Goal: Entertainment & Leisure: Browse casually

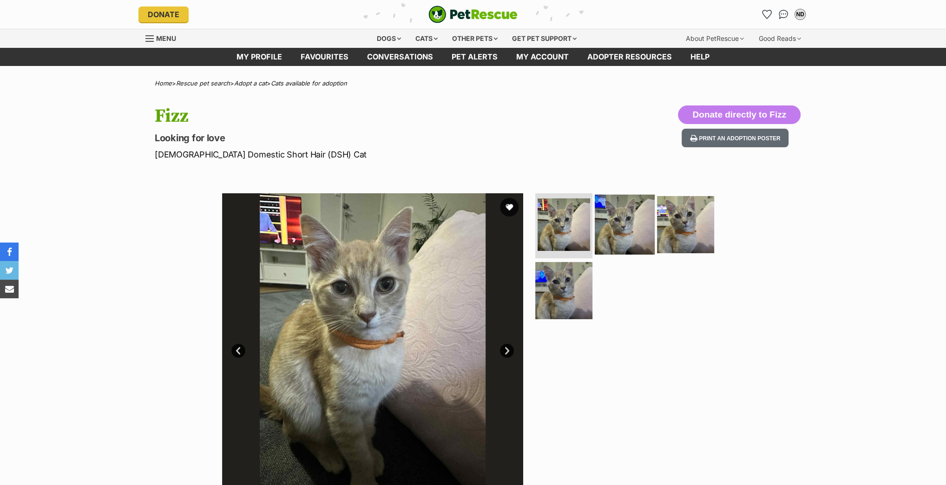
click at [611, 209] on img at bounding box center [625, 225] width 60 height 60
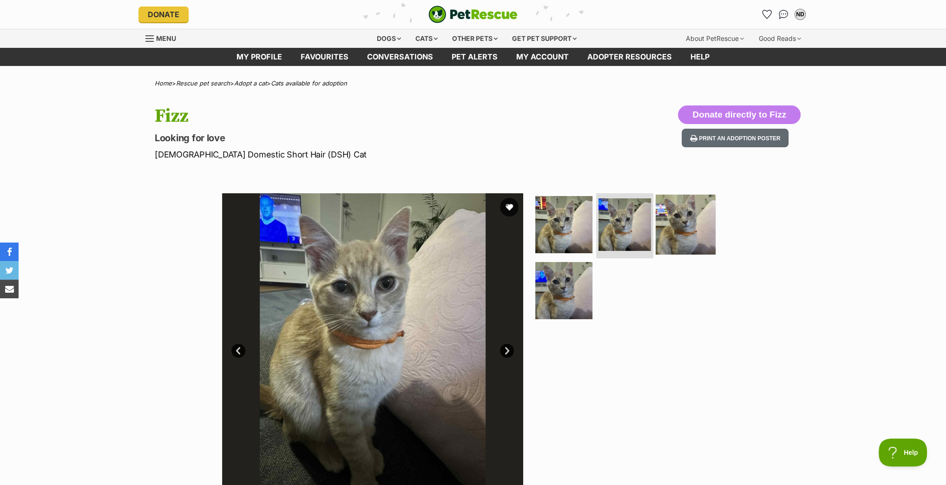
click at [672, 218] on img at bounding box center [686, 225] width 60 height 60
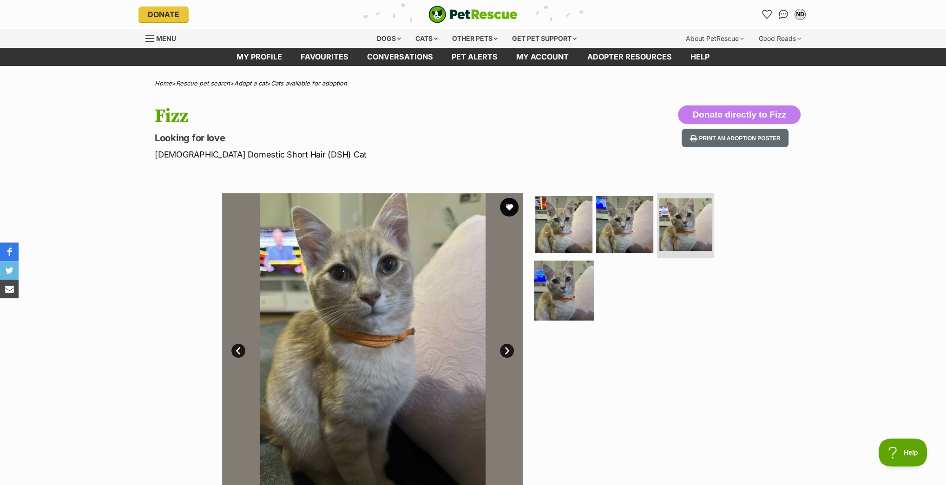
click at [566, 284] on img at bounding box center [564, 290] width 60 height 60
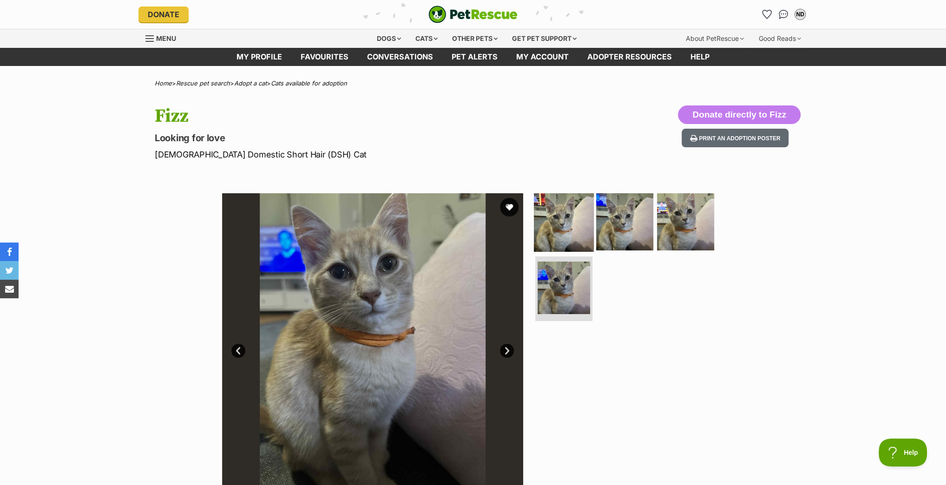
click at [553, 228] on img at bounding box center [564, 222] width 60 height 60
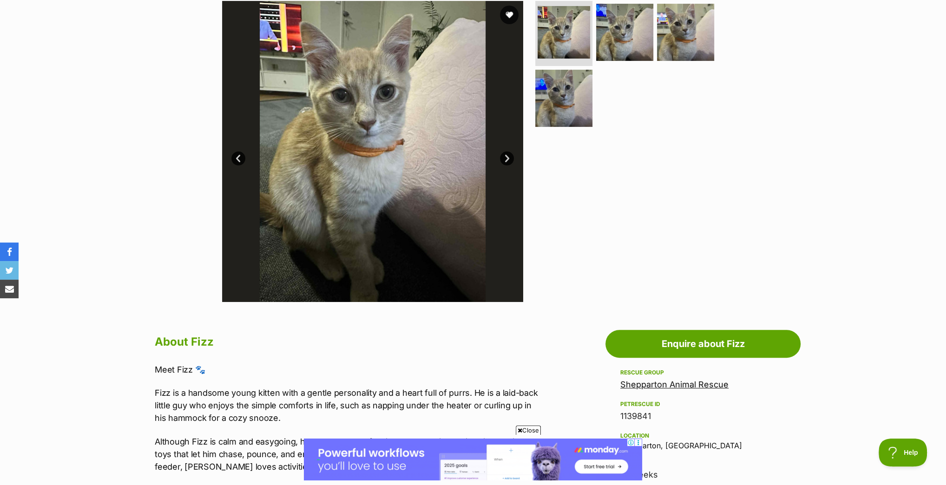
scroll to position [149, 0]
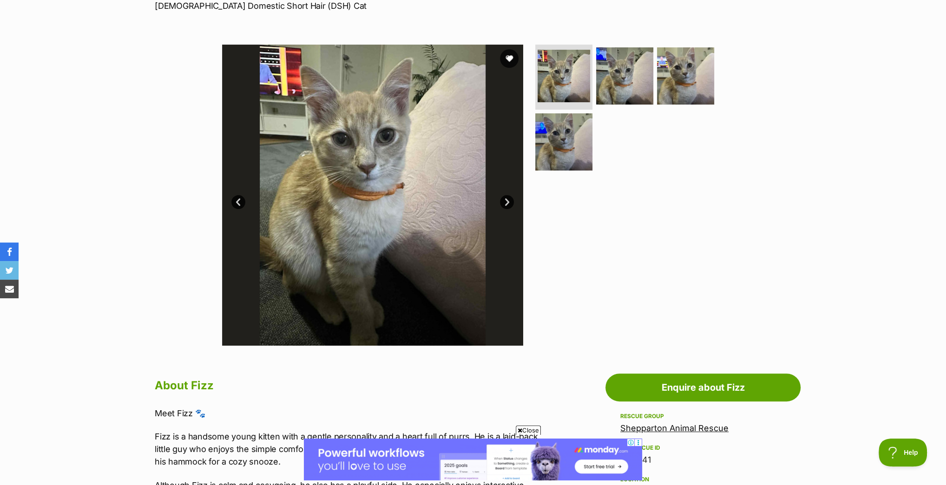
click at [504, 198] on link "Next" at bounding box center [507, 202] width 14 height 14
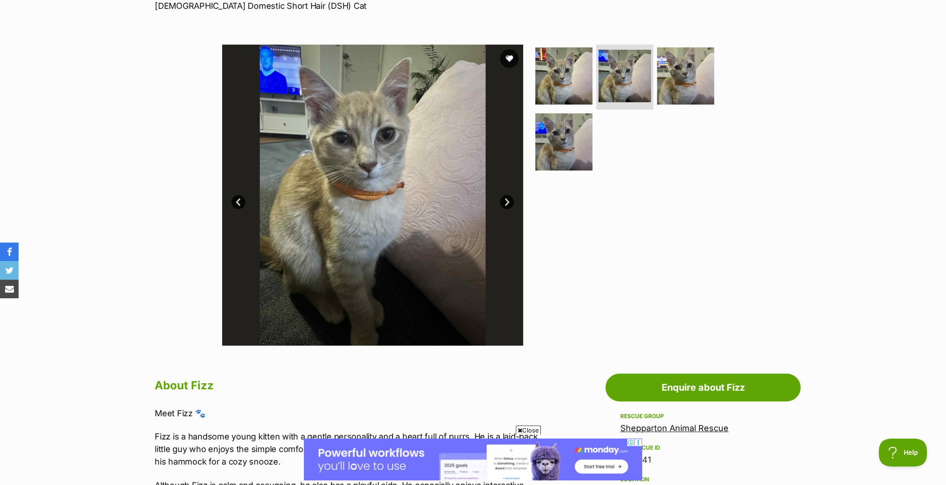
click at [504, 198] on link "Next" at bounding box center [507, 202] width 14 height 14
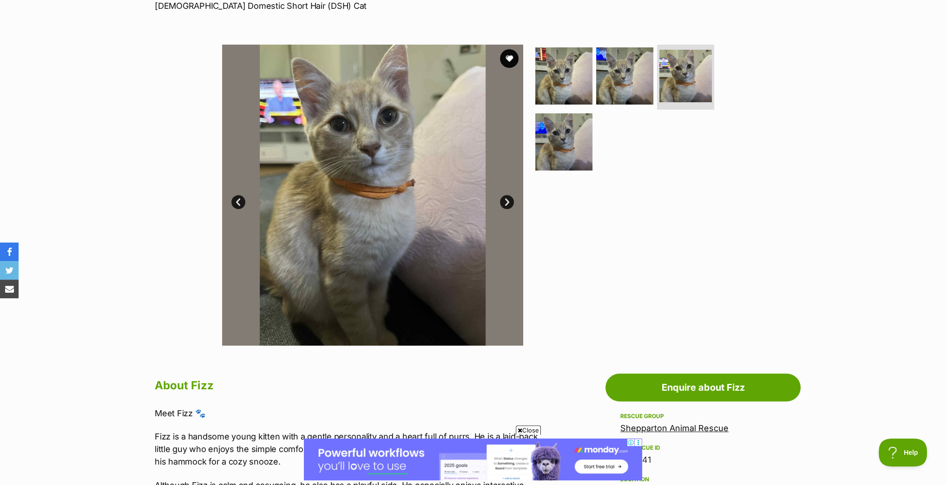
click at [504, 198] on link "Next" at bounding box center [507, 202] width 14 height 14
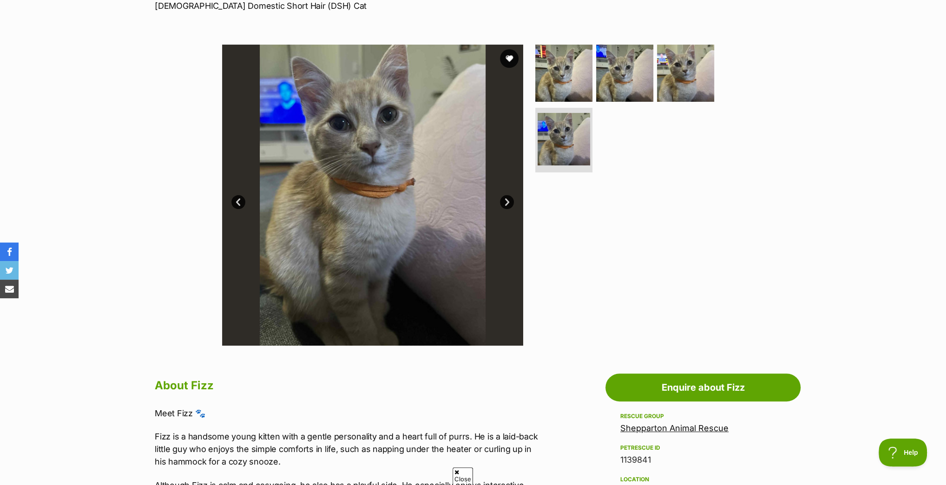
click at [504, 198] on link "Next" at bounding box center [507, 202] width 14 height 14
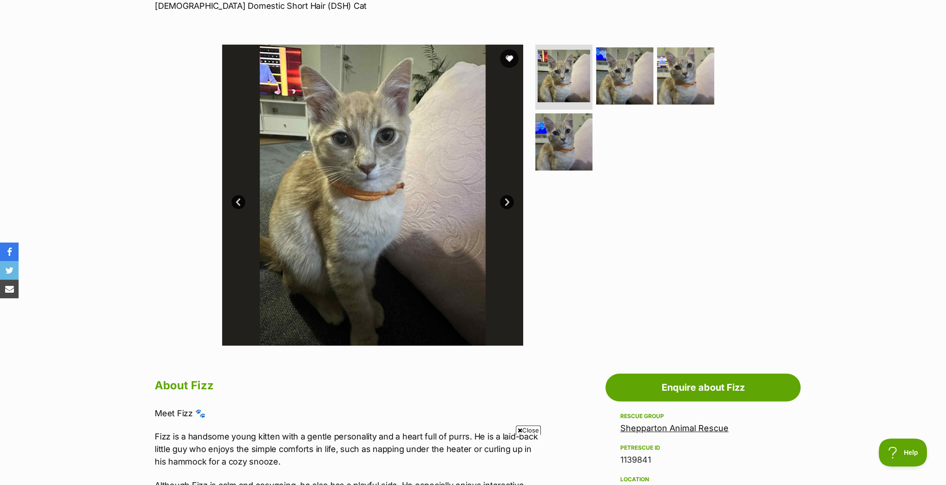
click at [349, 156] on img at bounding box center [372, 195] width 301 height 301
click at [558, 90] on img at bounding box center [563, 75] width 55 height 55
click at [506, 199] on link "Next" at bounding box center [507, 202] width 14 height 14
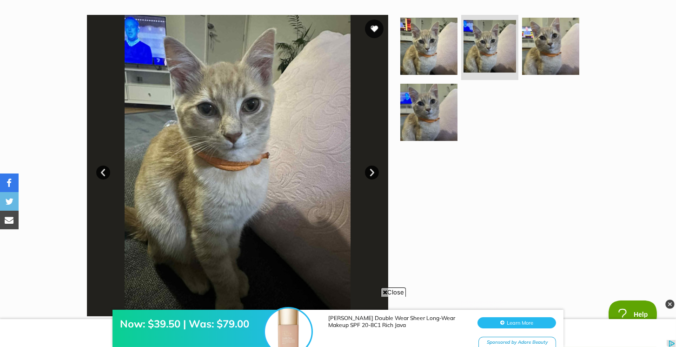
scroll to position [0, 0]
